Goal: Information Seeking & Learning: Check status

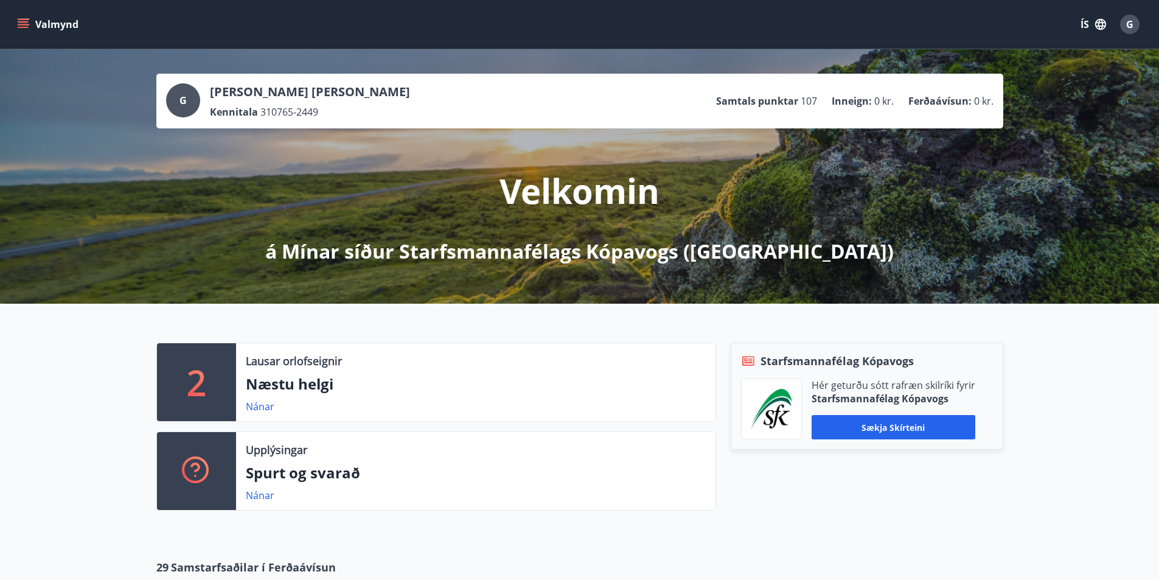
click at [23, 21] on icon "menu" at bounding box center [23, 24] width 12 height 12
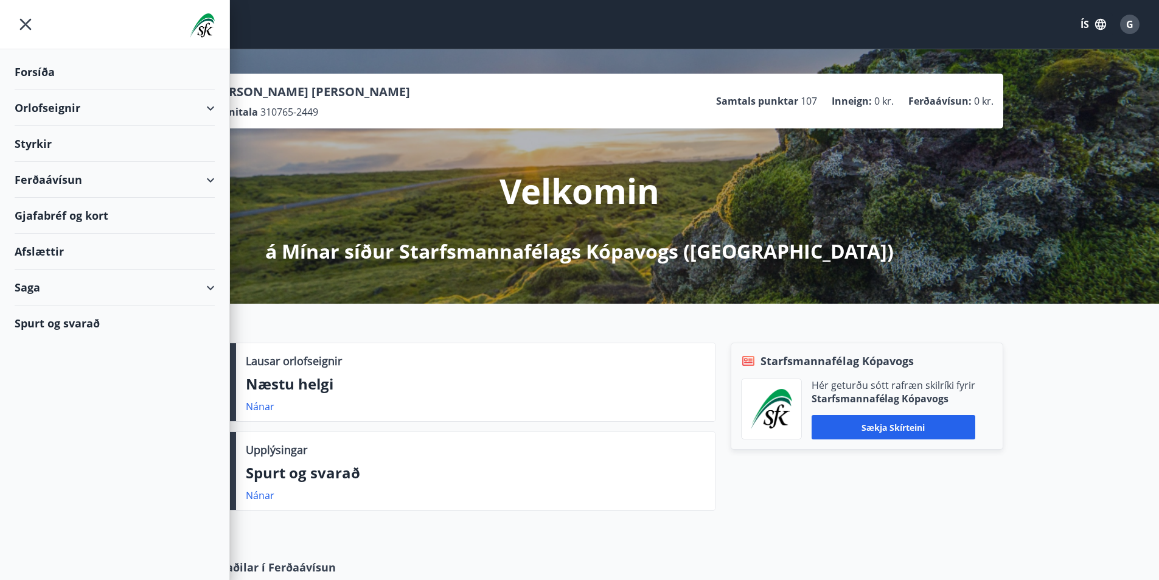
click at [210, 288] on div "Saga" at bounding box center [115, 287] width 200 height 36
click at [47, 343] on div "Bókanir" at bounding box center [114, 344] width 181 height 26
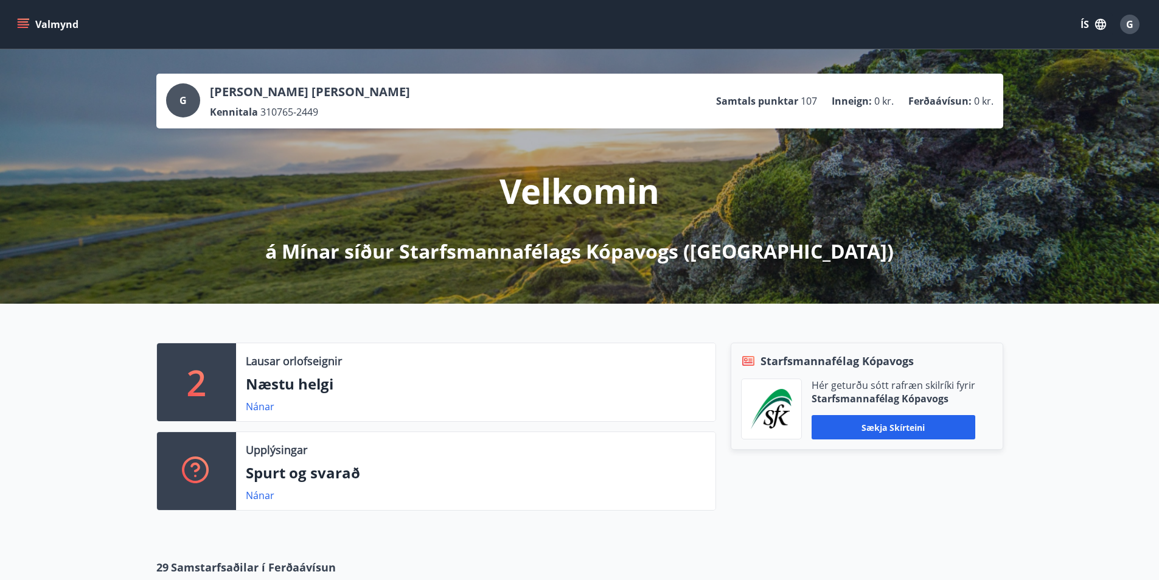
click at [23, 23] on icon "menu" at bounding box center [23, 24] width 12 height 12
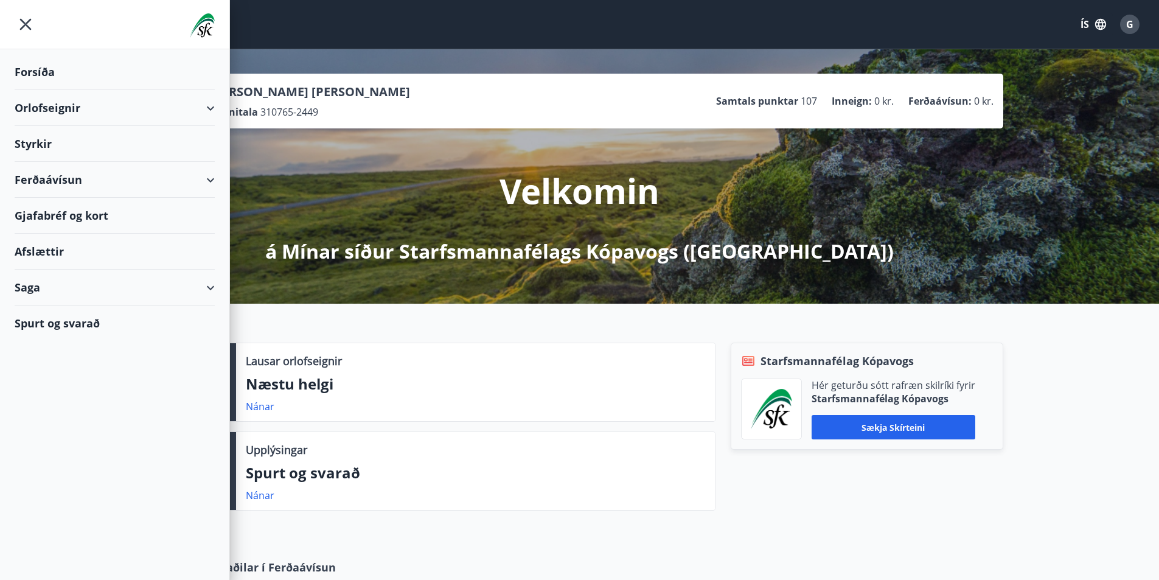
click at [209, 288] on div "Saga" at bounding box center [115, 287] width 200 height 36
click at [49, 367] on div "Umsóknir" at bounding box center [114, 369] width 181 height 26
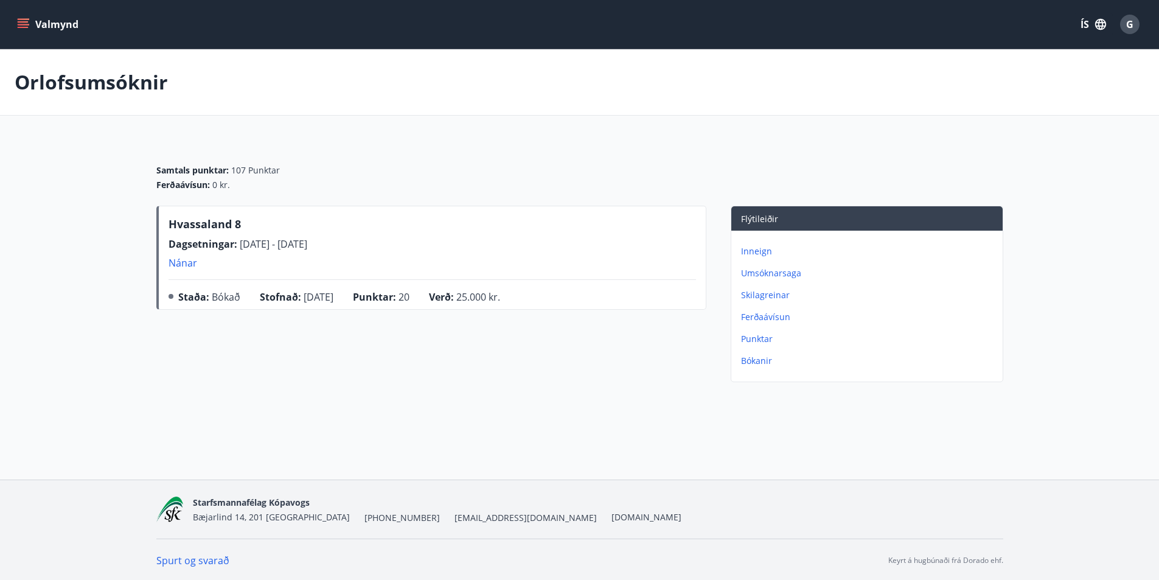
click at [22, 27] on icon "menu" at bounding box center [23, 27] width 11 height 1
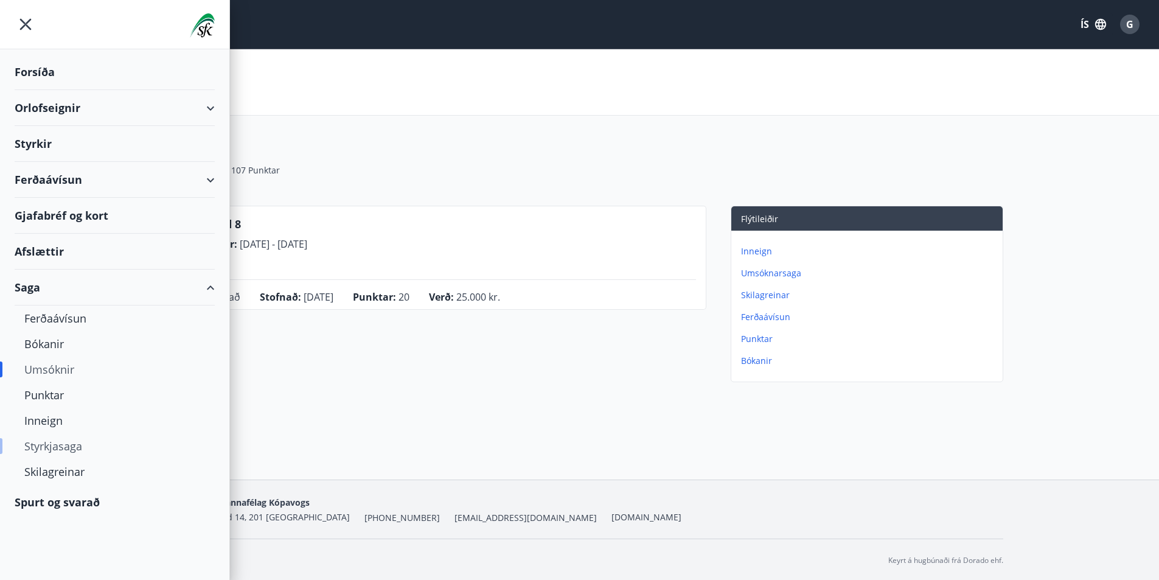
click at [61, 449] on div "Styrkjasaga" at bounding box center [114, 446] width 181 height 26
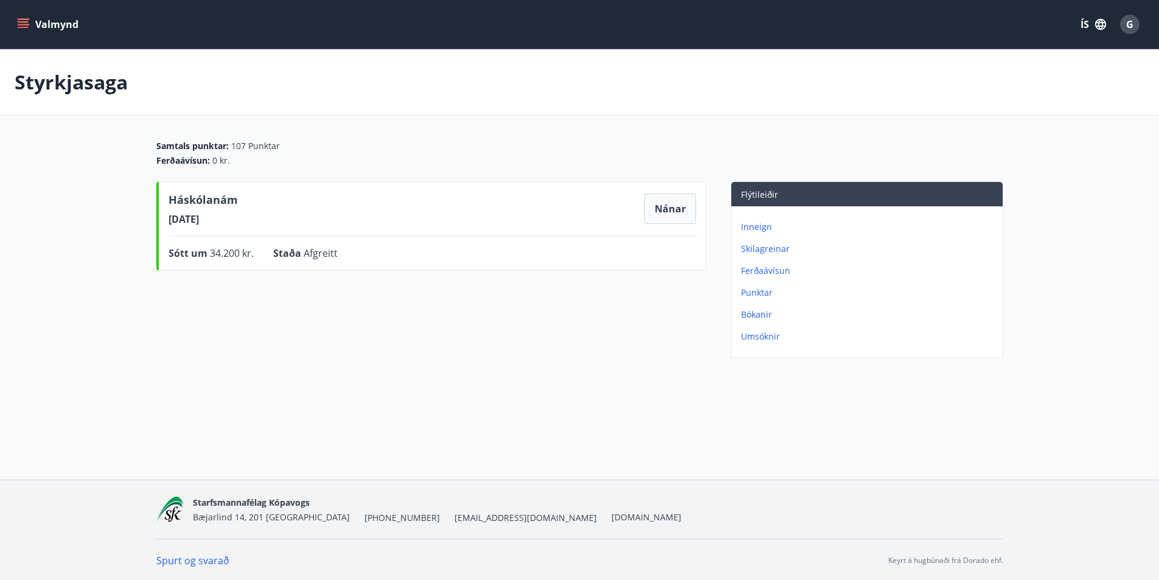
click at [22, 20] on icon "menu" at bounding box center [23, 24] width 12 height 12
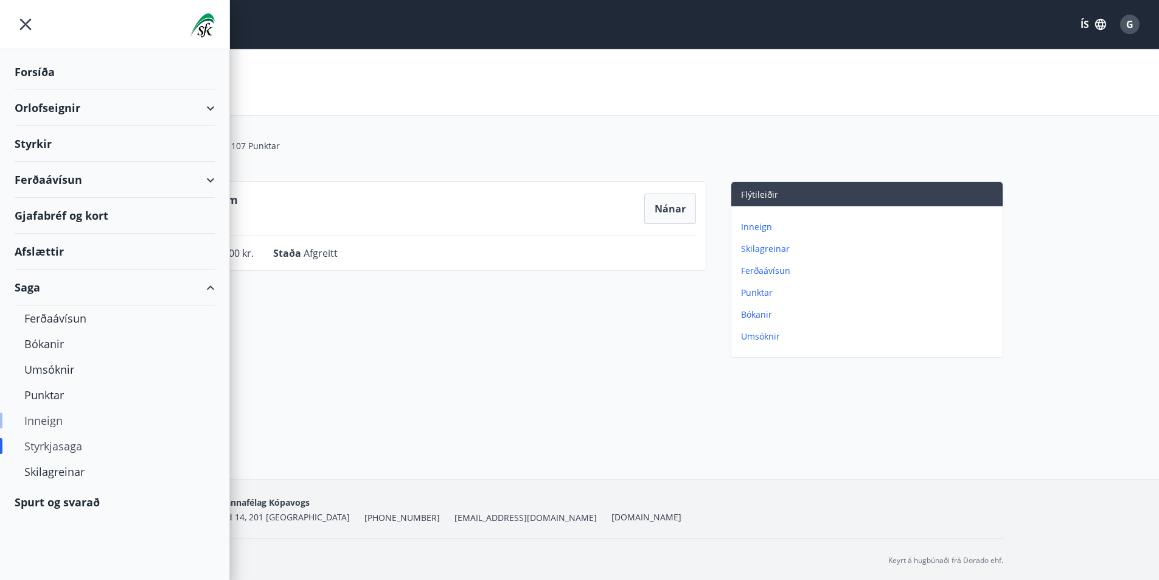
click at [49, 421] on div "Inneign" at bounding box center [114, 421] width 181 height 26
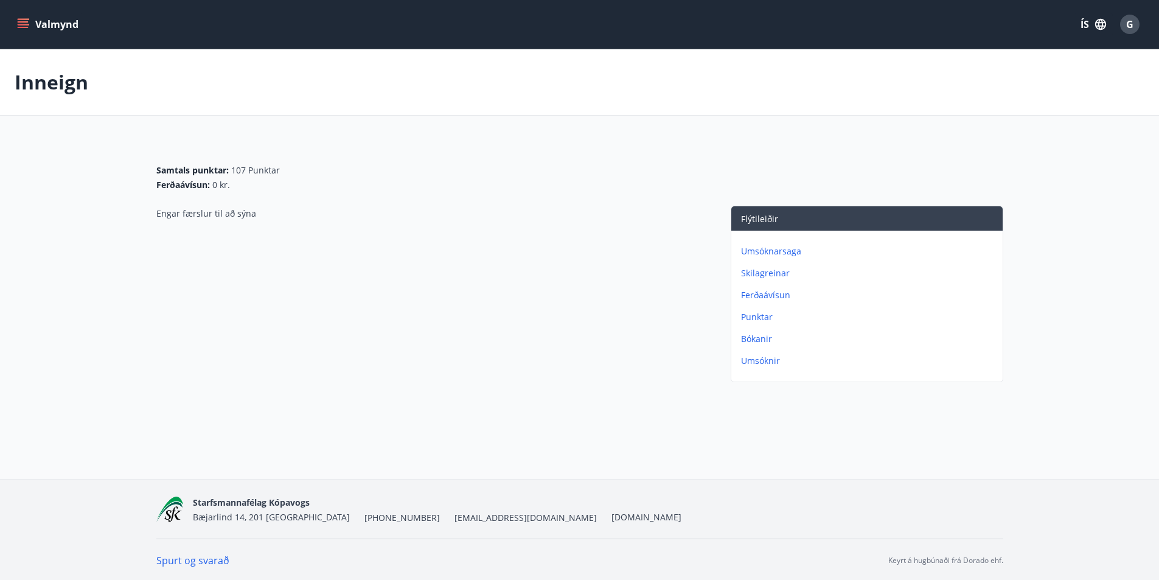
click at [782, 254] on p "Umsóknarsaga" at bounding box center [869, 251] width 257 height 12
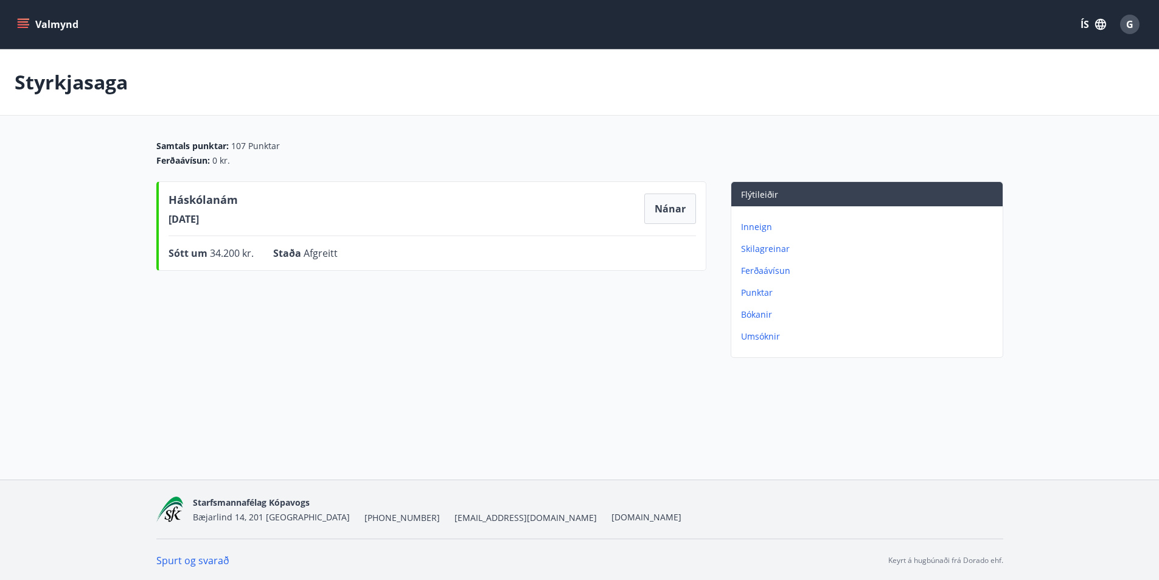
click at [760, 317] on p "Bókanir" at bounding box center [869, 314] width 257 height 12
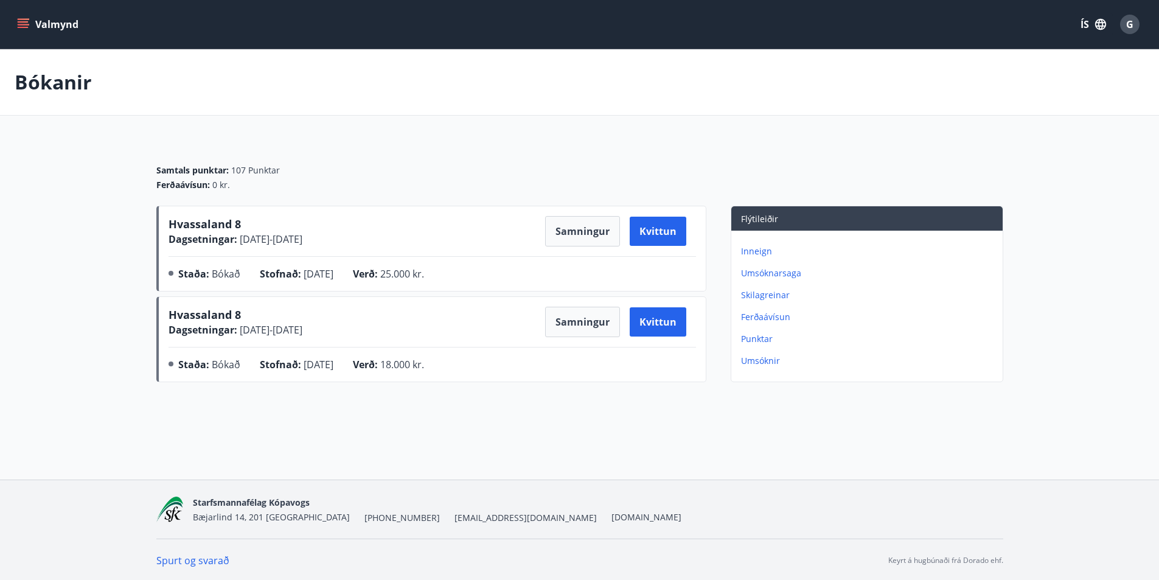
click at [22, 23] on icon "menu" at bounding box center [23, 24] width 12 height 12
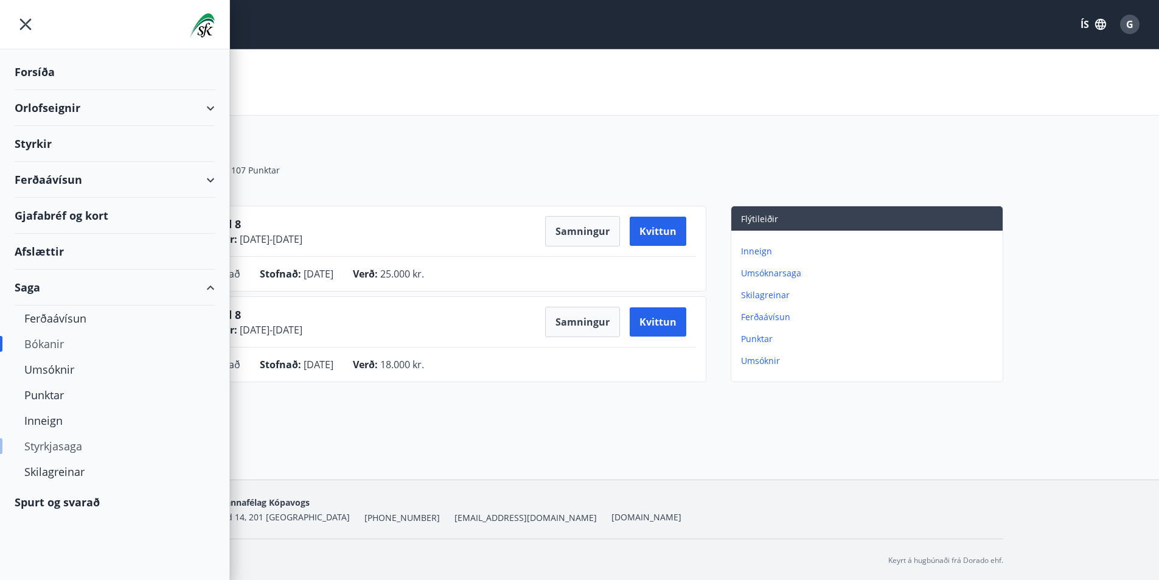
click at [58, 443] on div "Styrkjasaga" at bounding box center [114, 446] width 181 height 26
